Goal: Use online tool/utility: Use online tool/utility

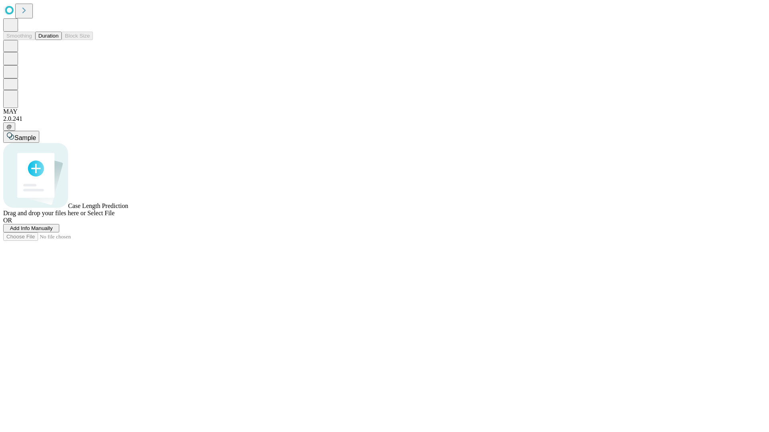
click at [115, 217] on span "Select File" at bounding box center [100, 213] width 27 height 7
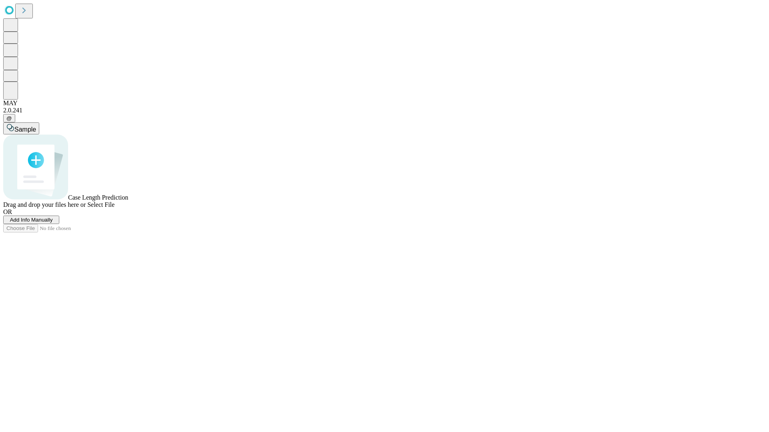
click at [115, 208] on span "Select File" at bounding box center [100, 204] width 27 height 7
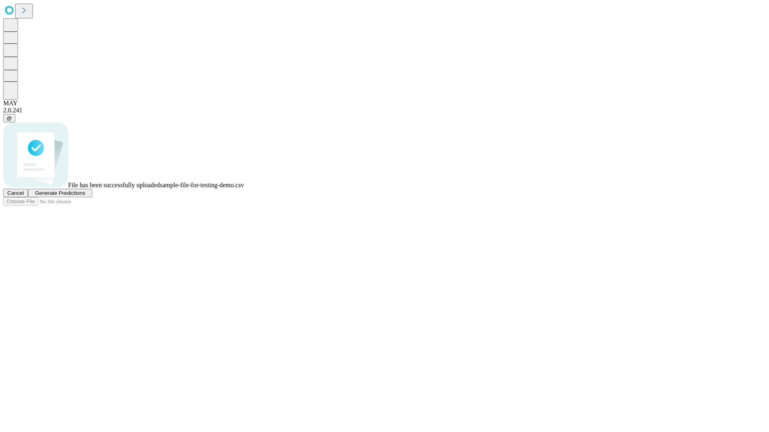
click at [85, 196] on span "Generate Predictions" at bounding box center [60, 193] width 50 height 6
